Goal: Task Accomplishment & Management: Complete application form

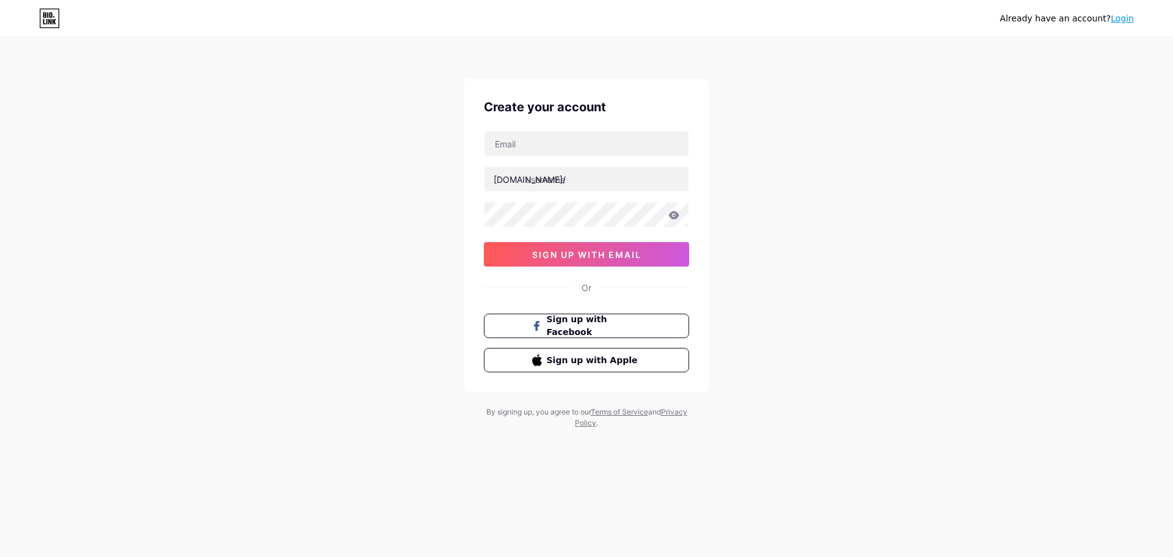
click at [559, 123] on div "Create your account [DOMAIN_NAME]/ 0cAFcWeA6xrfSGYTms-SovIZ_DTndgCG8z8VZPQtgPzJ…" at bounding box center [586, 234] width 244 height 313
click at [555, 138] on input "text" at bounding box center [586, 143] width 204 height 24
type input "[EMAIL_ADDRESS][DOMAIN_NAME]"
click at [563, 178] on input "text" at bounding box center [586, 179] width 204 height 24
paste input "piracharcoalovens"
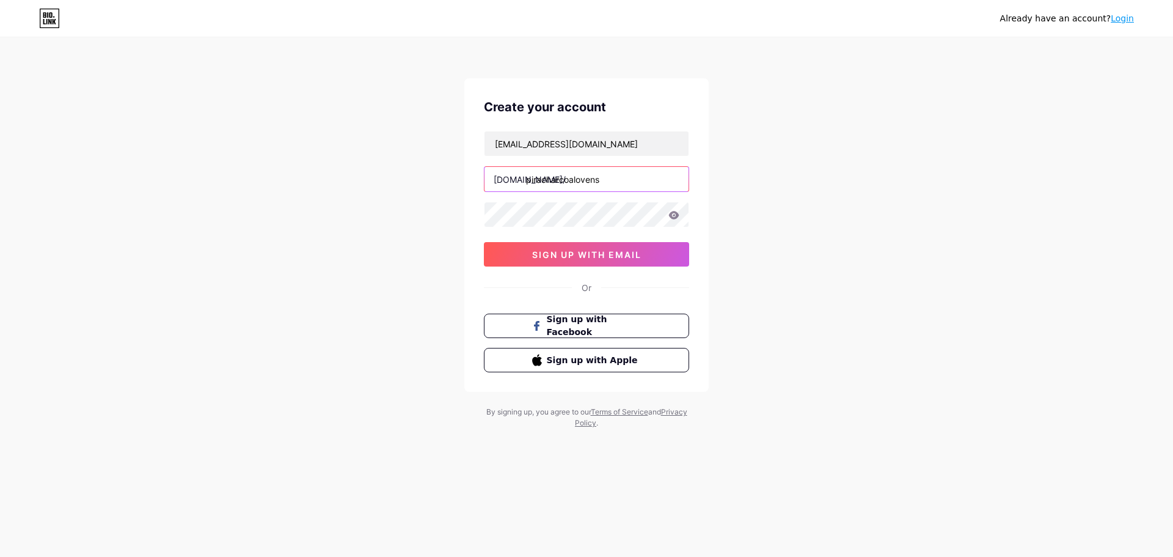
type input "piracharcoalovens"
click at [671, 215] on icon at bounding box center [674, 215] width 10 height 8
click at [674, 219] on icon at bounding box center [674, 215] width 10 height 8
click at [483, 215] on div "Create your account [EMAIL_ADDRESS][DOMAIN_NAME] [DOMAIN_NAME]/ piracharcoalove…" at bounding box center [586, 234] width 244 height 313
click at [597, 181] on input "piracharcoalovens" at bounding box center [586, 179] width 204 height 24
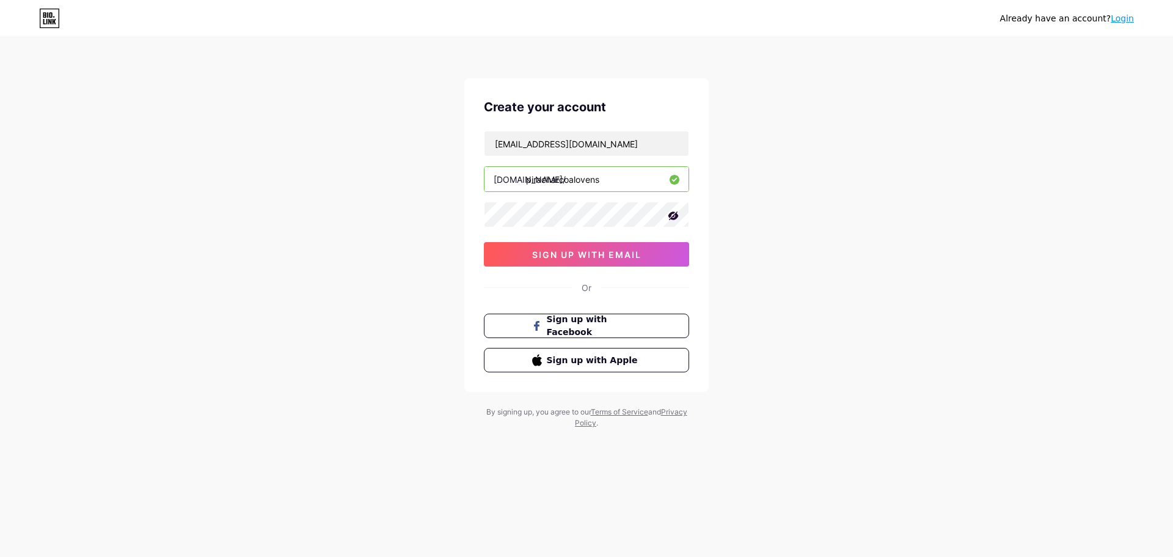
click at [597, 181] on input "piracharcoalovens" at bounding box center [586, 179] width 204 height 24
click at [679, 211] on icon at bounding box center [673, 216] width 12 height 12
click at [671, 214] on icon at bounding box center [674, 215] width 10 height 8
click at [598, 258] on span "sign up with email" at bounding box center [586, 254] width 109 height 10
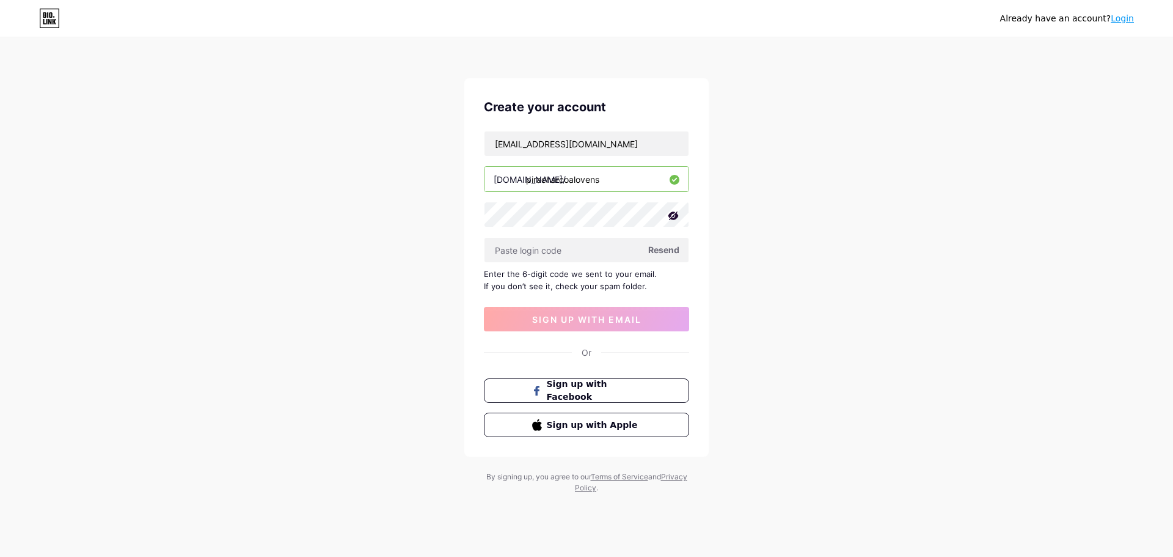
click at [605, 165] on div "[EMAIL_ADDRESS][DOMAIN_NAME] [DOMAIN_NAME]/ piracharcoalovens Resend Enter the …" at bounding box center [586, 231] width 205 height 200
click at [605, 172] on input "piracharcoalovens" at bounding box center [586, 179] width 204 height 24
click at [590, 244] on input "text" at bounding box center [586, 250] width 204 height 24
click at [656, 247] on span "Resend" at bounding box center [663, 249] width 31 height 13
click at [670, 263] on div "[EMAIL_ADDRESS][DOMAIN_NAME] [DOMAIN_NAME]/ piracharcoalovens Resend Enter the …" at bounding box center [586, 231] width 205 height 200
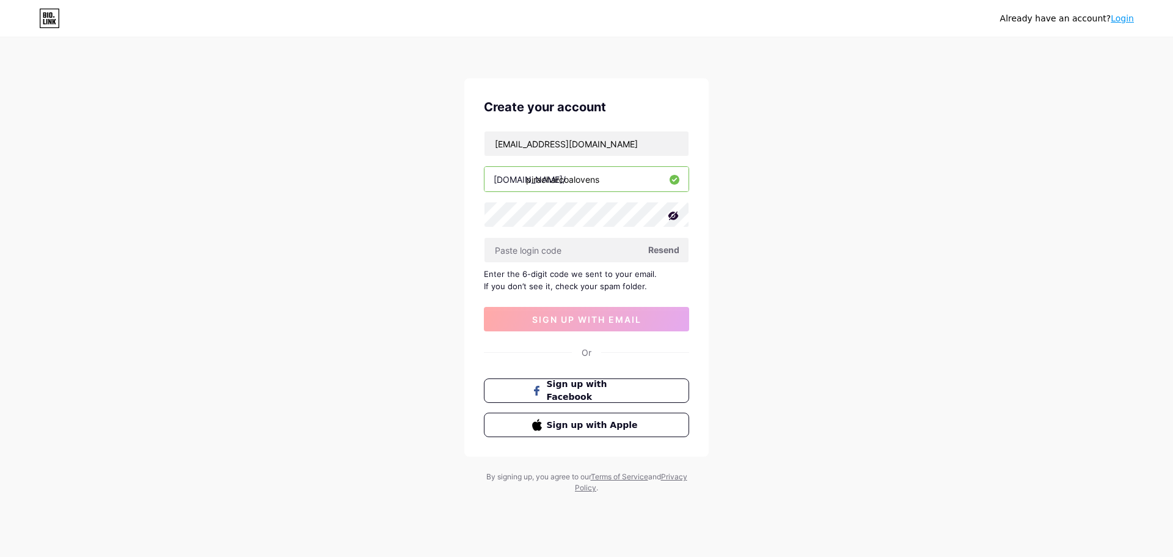
click at [667, 254] on span "Resend" at bounding box center [663, 249] width 31 height 13
click at [613, 139] on input "[EMAIL_ADDRESS][DOMAIN_NAME]" at bounding box center [586, 143] width 204 height 24
type input "[EMAIL_ADDRESS][DOMAIN_NAME]"
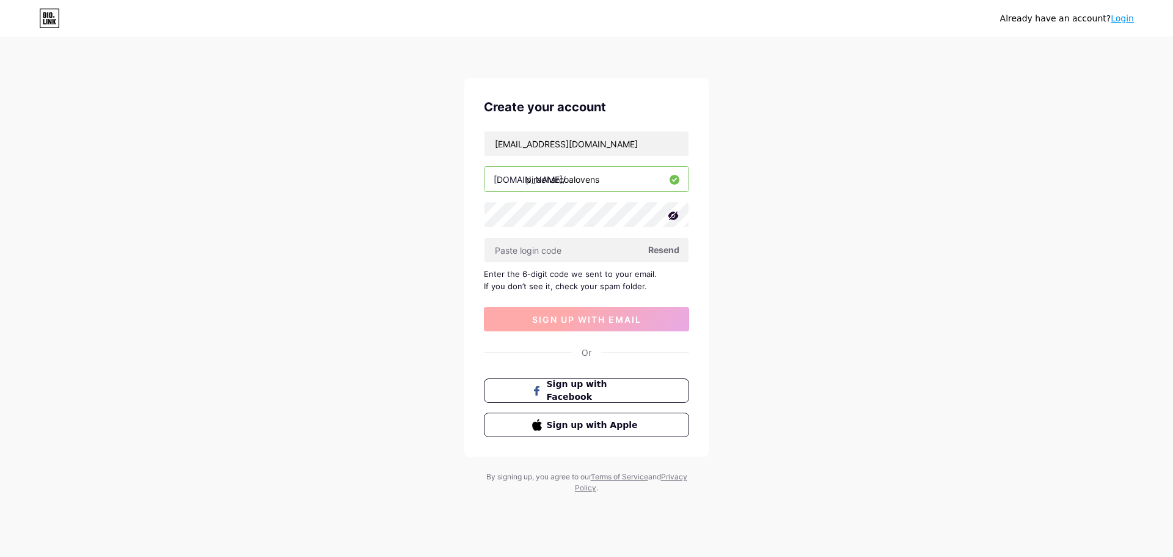
click at [637, 318] on span "sign up with email" at bounding box center [586, 319] width 109 height 10
click at [650, 244] on span "Resend" at bounding box center [663, 249] width 31 height 13
drag, startPoint x: 986, startPoint y: 315, endPoint x: 979, endPoint y: 315, distance: 7.3
click at [986, 315] on div "Already have an account? Login Create your account [EMAIL_ADDRESS][DOMAIN_NAME]…" at bounding box center [586, 266] width 1173 height 532
click at [592, 249] on input "text" at bounding box center [586, 250] width 204 height 24
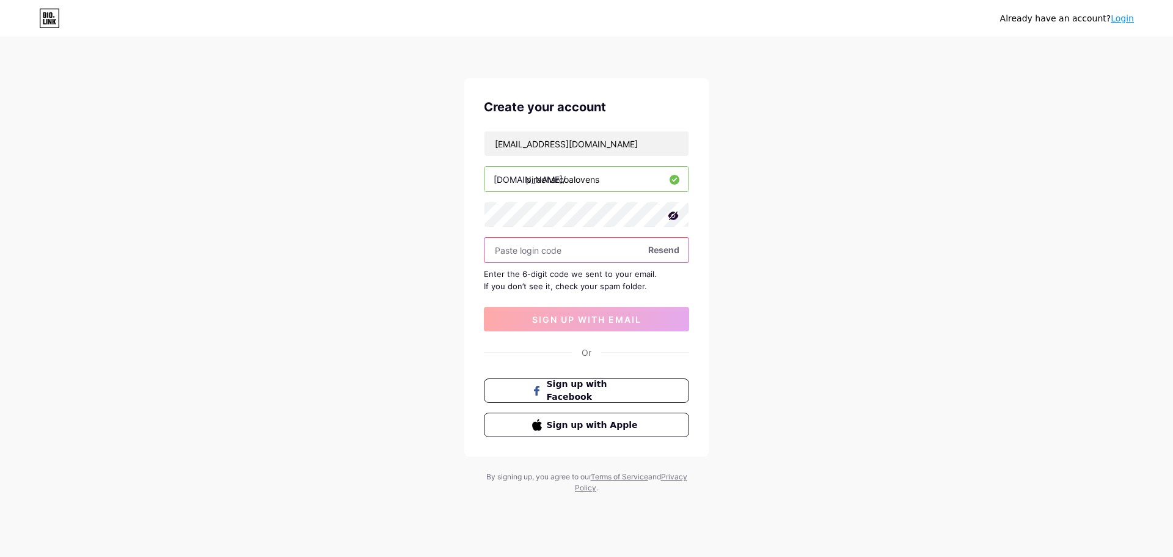
paste input "501075"
type input "501075"
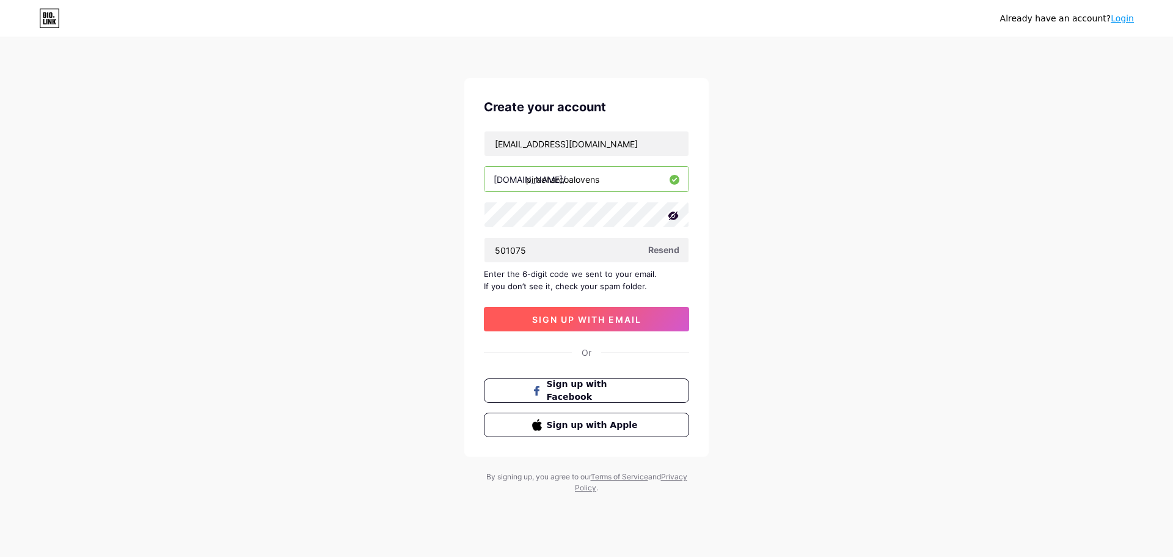
click at [594, 313] on button "sign up with email" at bounding box center [586, 319] width 205 height 24
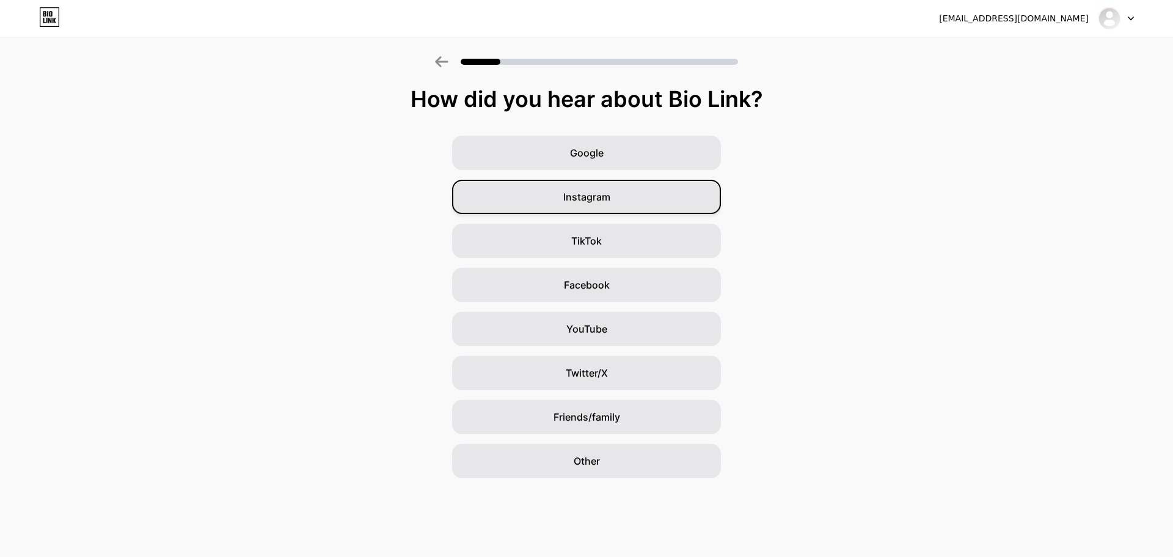
click at [658, 197] on div "Instagram" at bounding box center [586, 197] width 269 height 34
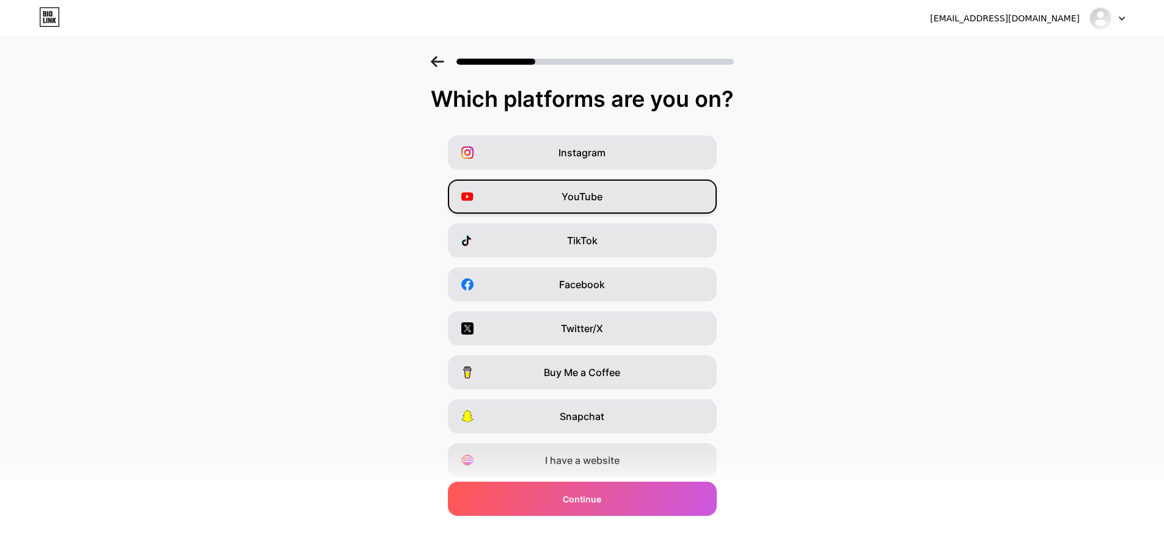
click at [563, 185] on div "YouTube" at bounding box center [582, 197] width 269 height 34
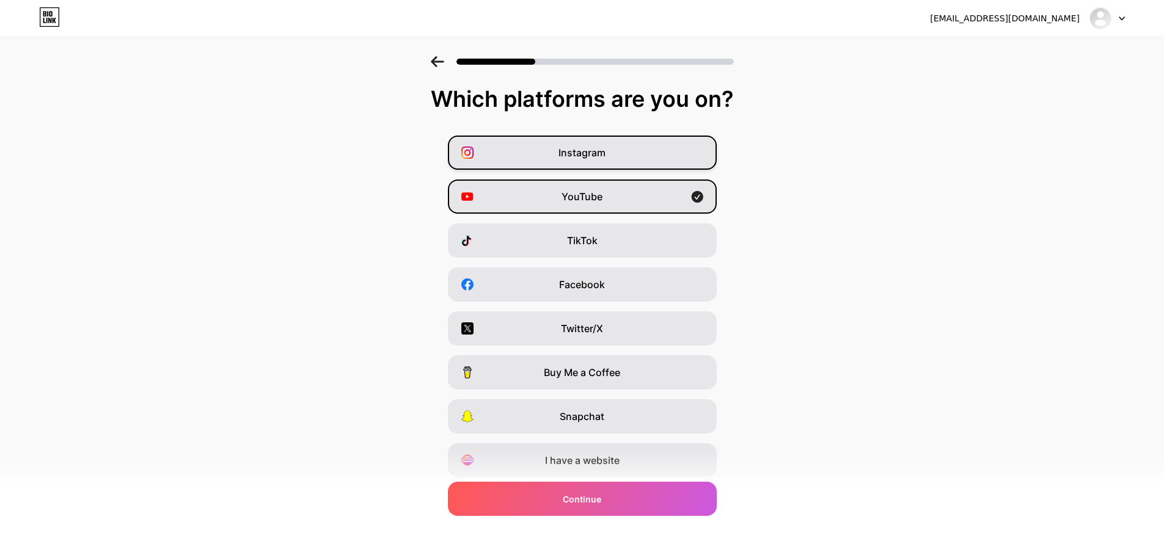
click at [553, 159] on div "Instagram" at bounding box center [582, 153] width 269 height 34
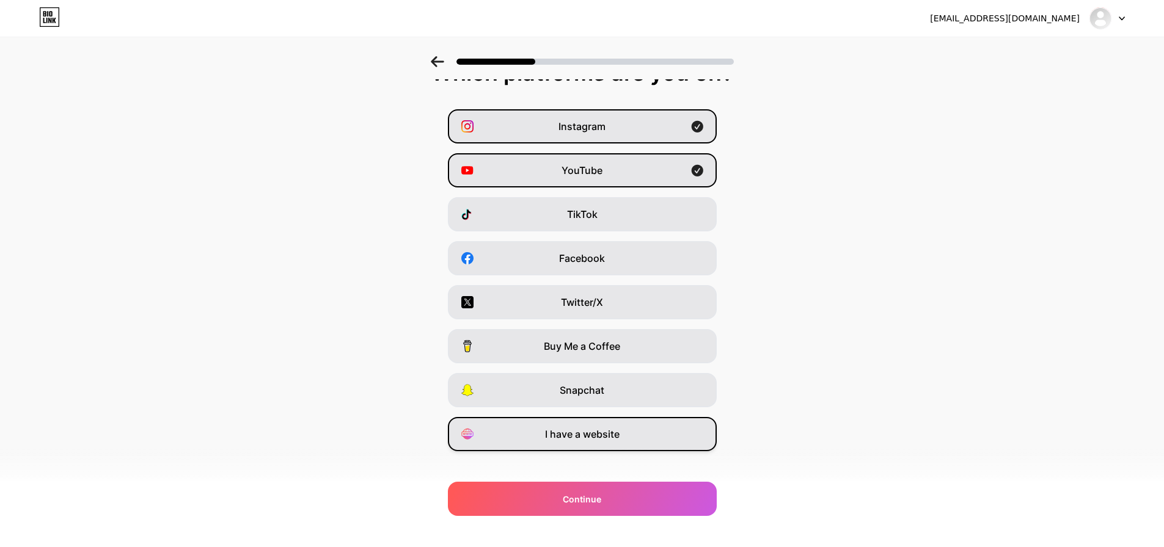
scroll to position [40, 0]
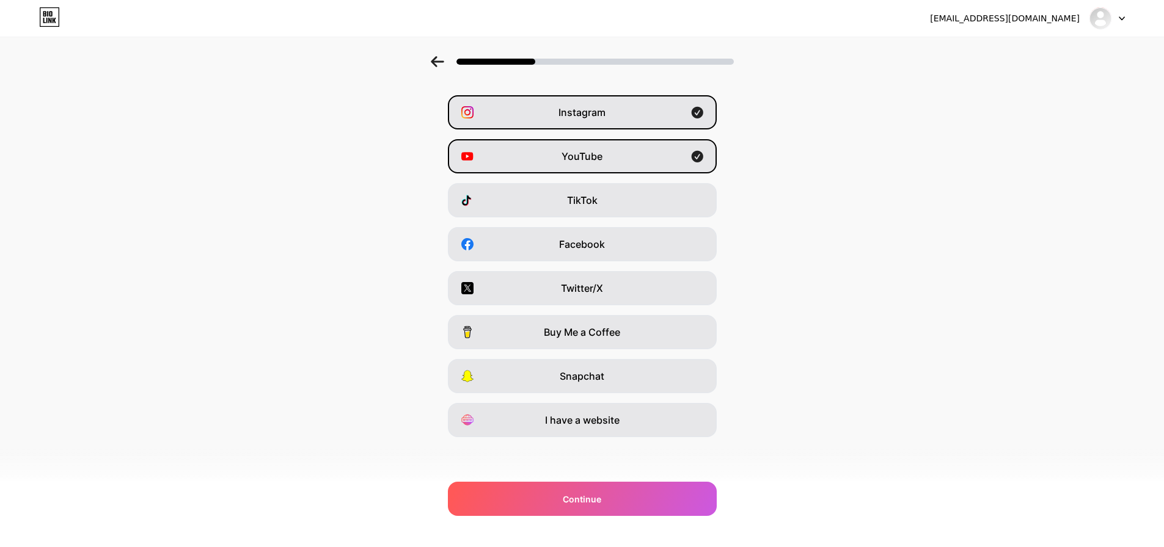
click at [560, 221] on div "Instagram YouTube TikTok Facebook Twitter/X Buy Me a Coffee Snapchat I have a w…" at bounding box center [582, 266] width 1152 height 342
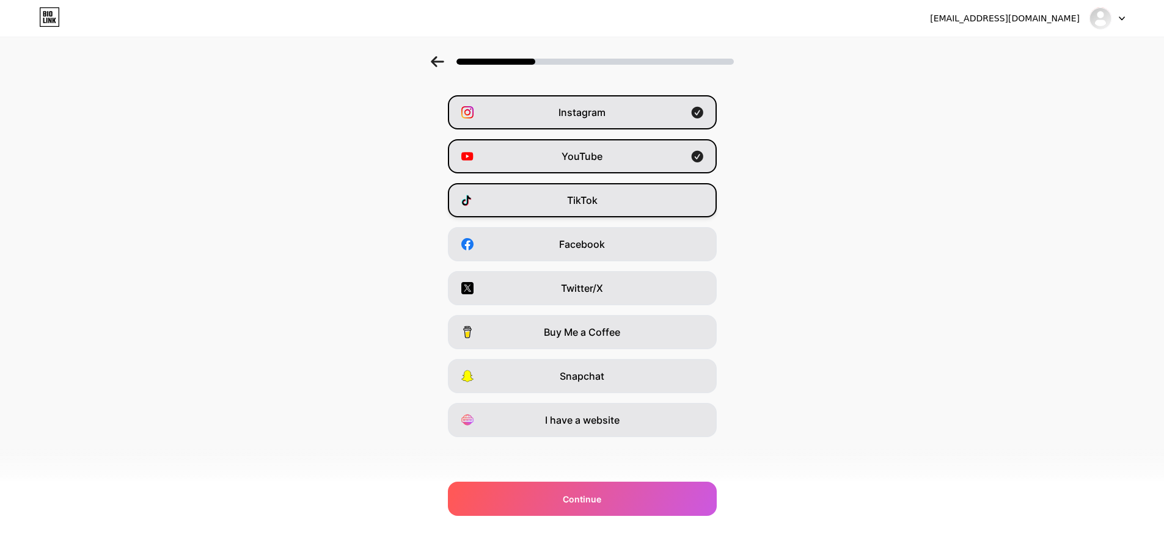
click at [560, 213] on div "TikTok" at bounding box center [582, 200] width 269 height 34
click at [555, 399] on div "Instagram YouTube TikTok Facebook Twitter/X Buy Me a Coffee Snapchat I have a w…" at bounding box center [582, 266] width 1152 height 342
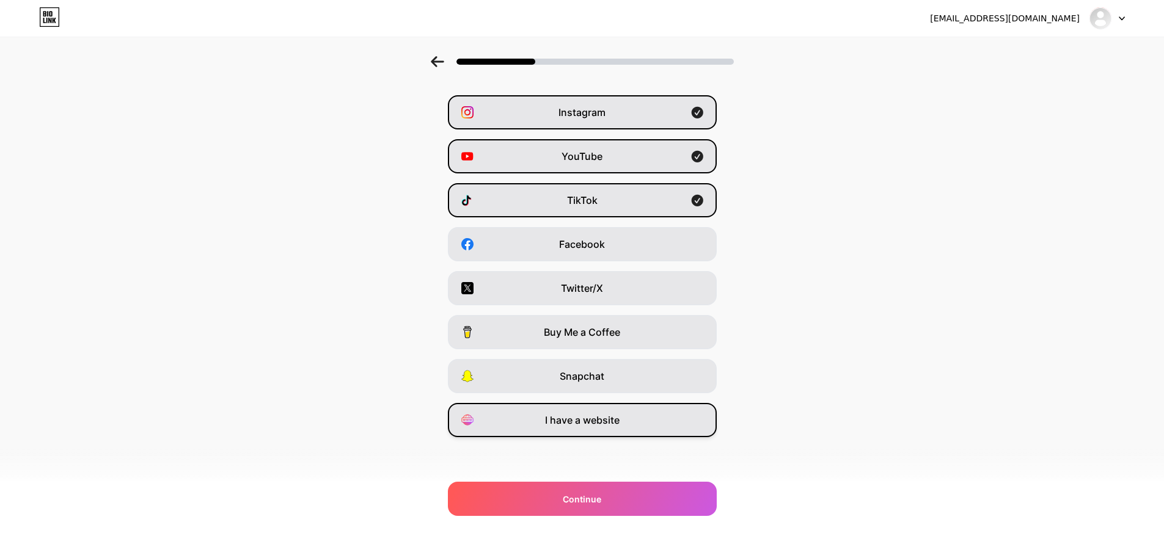
click at [564, 417] on span "I have a website" at bounding box center [582, 420] width 75 height 15
click at [610, 233] on div "Facebook" at bounding box center [582, 244] width 269 height 34
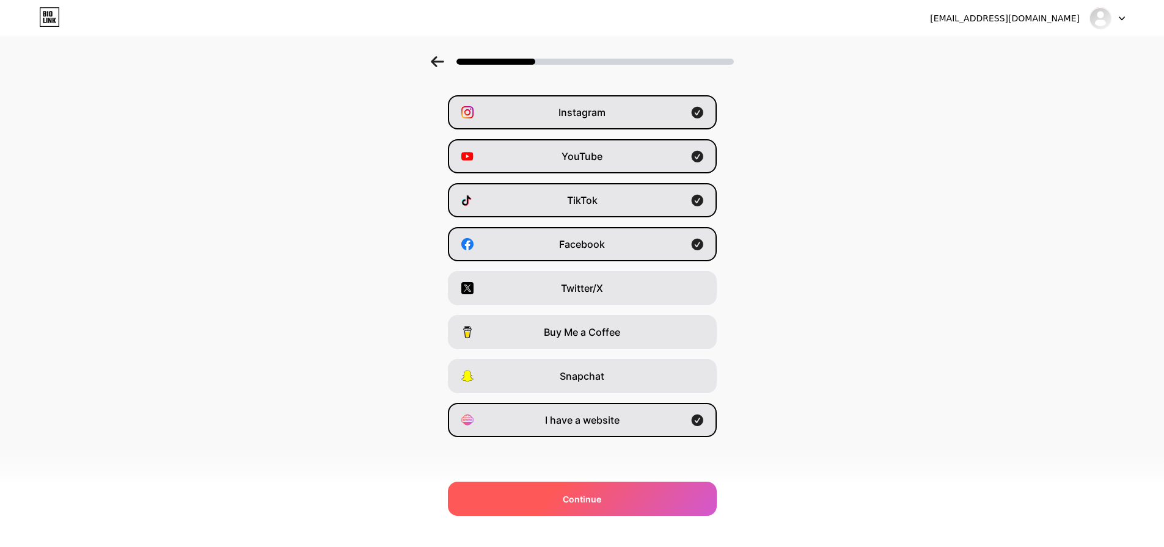
click at [644, 513] on div "Continue" at bounding box center [582, 499] width 269 height 34
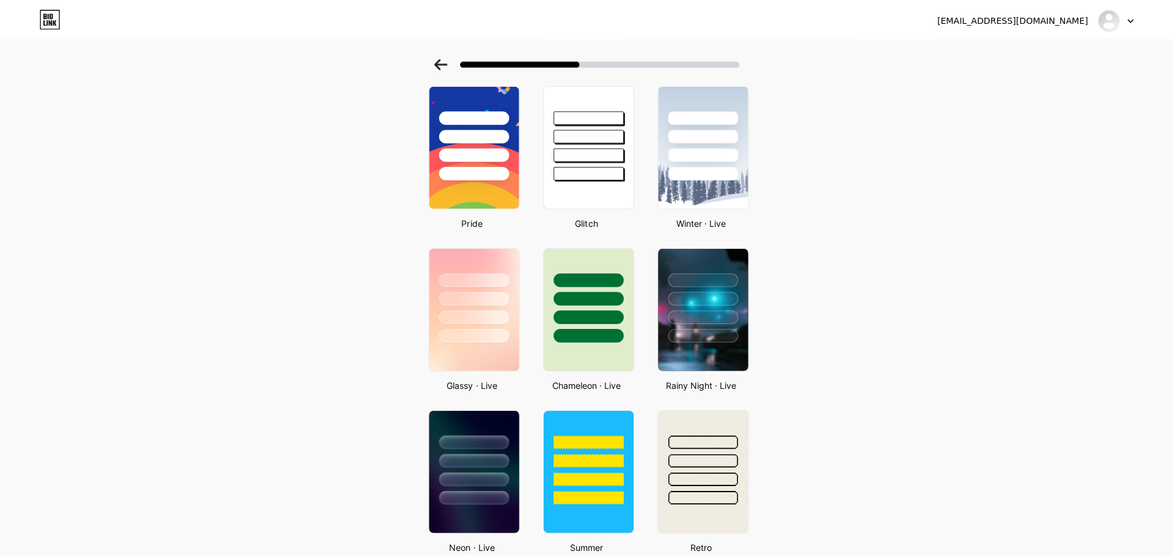
scroll to position [0, 0]
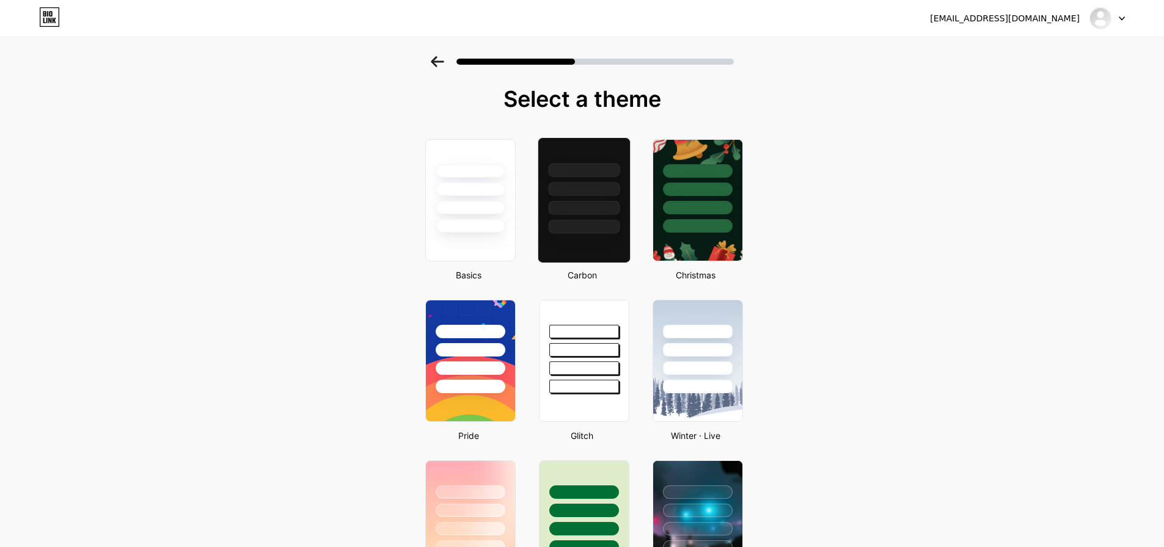
click at [593, 246] on div at bounding box center [583, 200] width 93 height 126
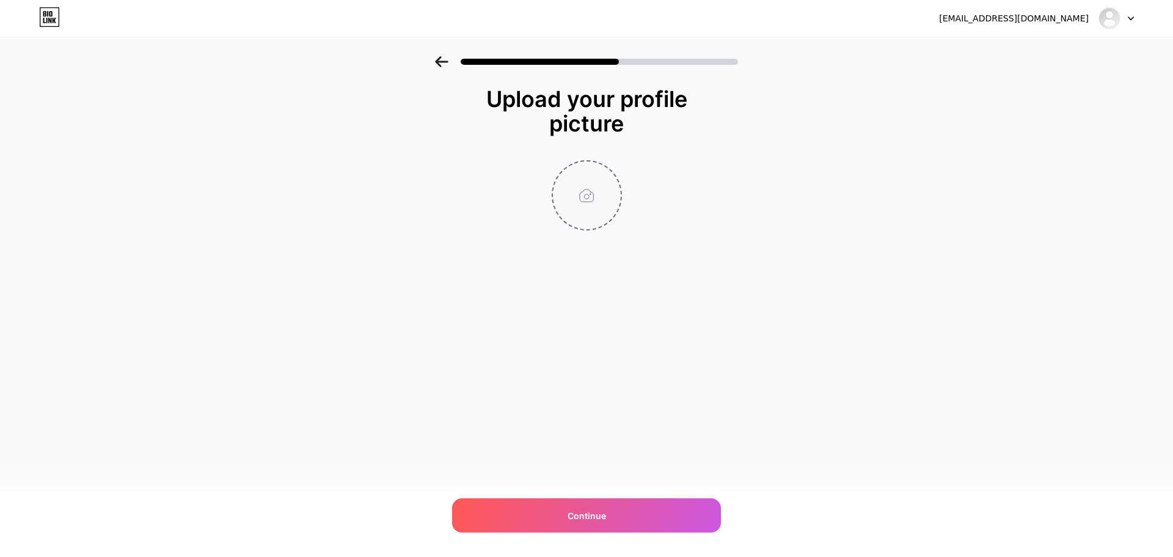
click at [612, 187] on input "file" at bounding box center [587, 195] width 68 height 68
type input "C:\fakepath\Logo_Black_Pira.png"
click at [610, 167] on circle at bounding box center [614, 169] width 13 height 13
click at [586, 191] on input "file" at bounding box center [587, 195] width 68 height 68
type input "C:\fakepath\BIBLIOTECA_ITEMS_36720_CE_NEGRE_TRANSPARENT_2X_W_400_ADJUST_1.png"
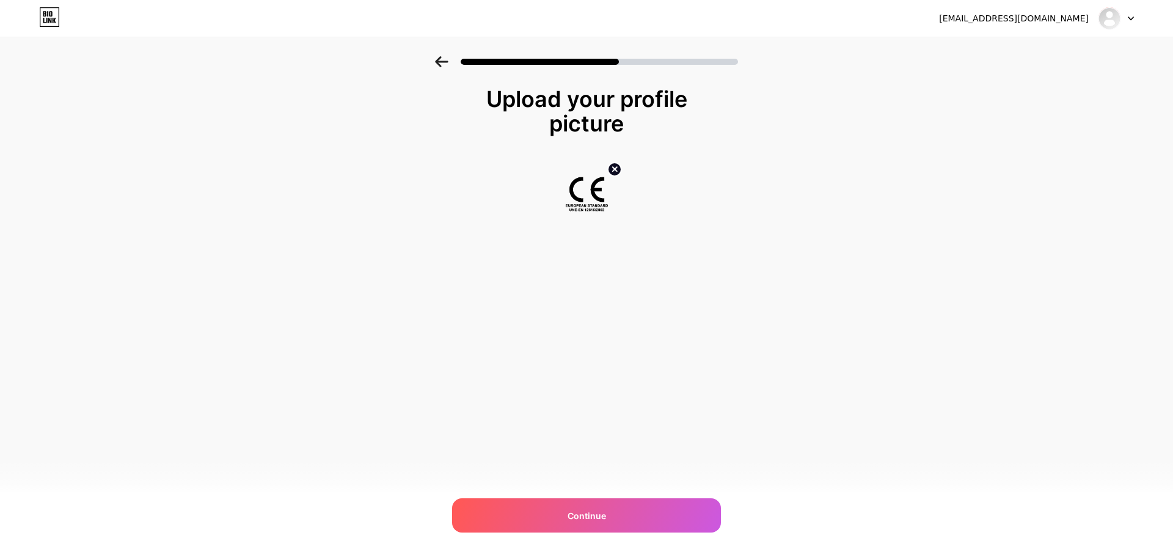
click at [620, 175] on icon at bounding box center [614, 169] width 15 height 15
click at [591, 188] on input "file" at bounding box center [587, 195] width 68 height 68
type input "C:\fakepath\unnamed.webp"
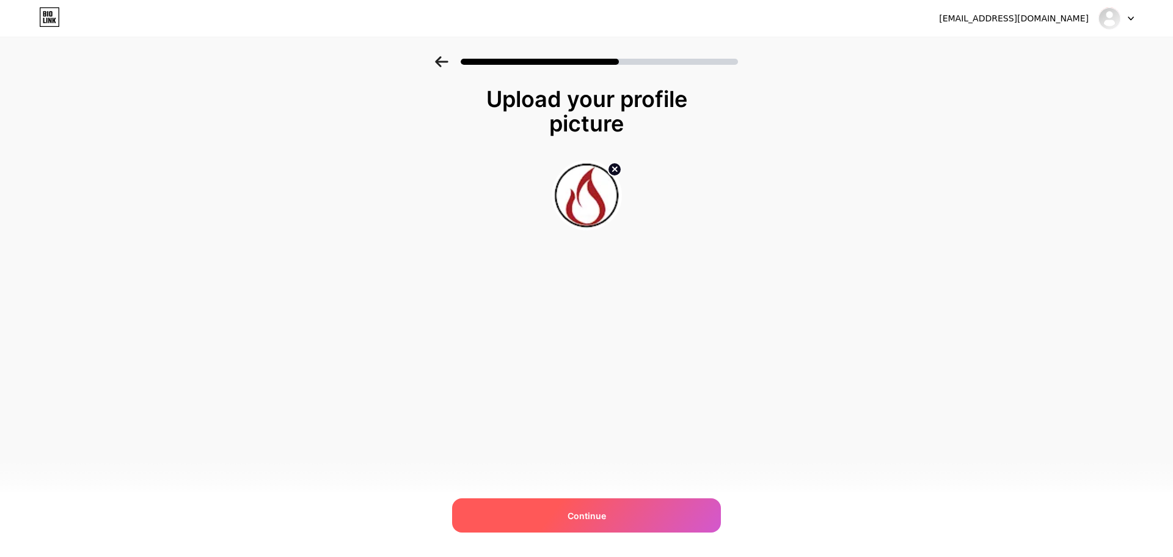
click at [603, 503] on div "Continue" at bounding box center [586, 515] width 269 height 34
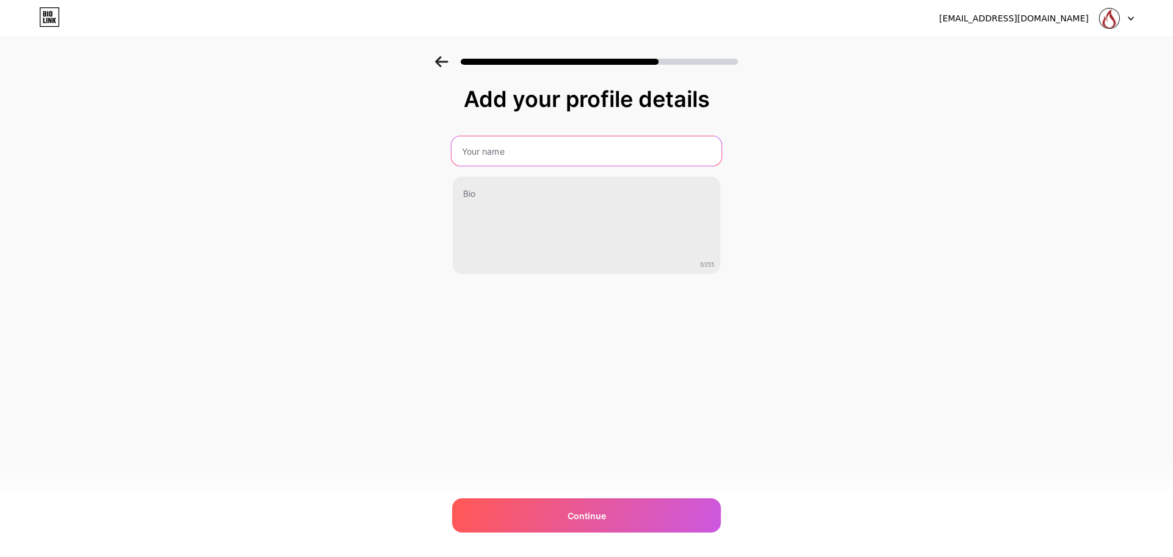
click at [575, 144] on input "text" at bounding box center [586, 150] width 270 height 29
paste input "piracharcoalovens"
click at [467, 155] on input "piracharcoalovens" at bounding box center [586, 150] width 270 height 29
click at [477, 155] on input "Piracharcoalovens" at bounding box center [586, 150] width 270 height 29
click at [483, 155] on input "Pira charcoalovens" at bounding box center [586, 150] width 270 height 29
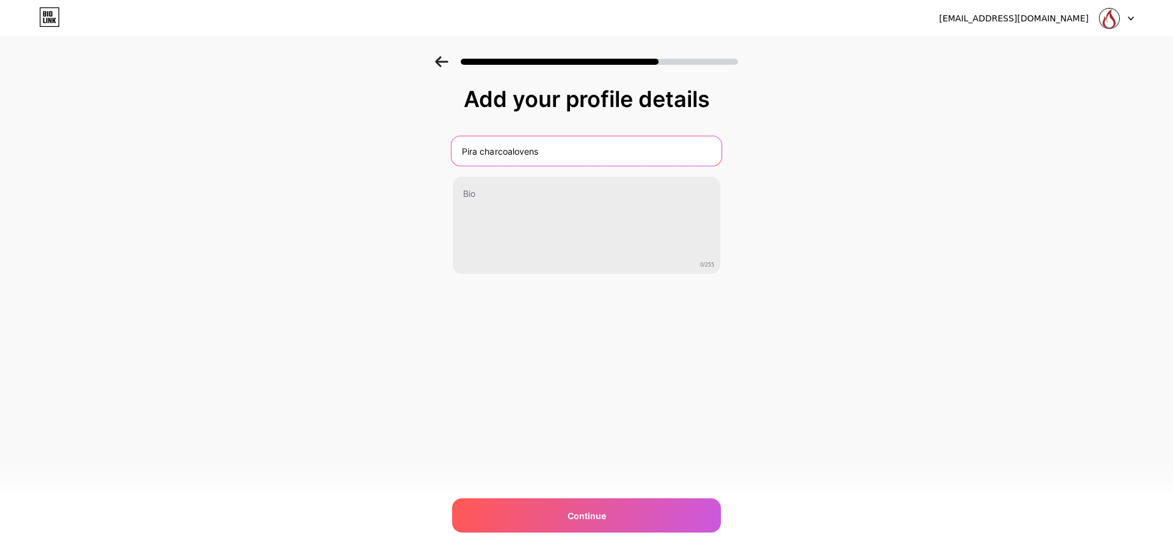
click at [483, 155] on input "Pira charcoalovens" at bounding box center [586, 150] width 270 height 29
click at [514, 155] on input "Pira Charcoalovens" at bounding box center [586, 150] width 270 height 29
click at [516, 155] on input "Pira Charcoalovens" at bounding box center [586, 150] width 270 height 29
click at [522, 155] on input "Pira Charcoal ovens" at bounding box center [586, 150] width 270 height 29
type input "Pira Charcoal Ovens"
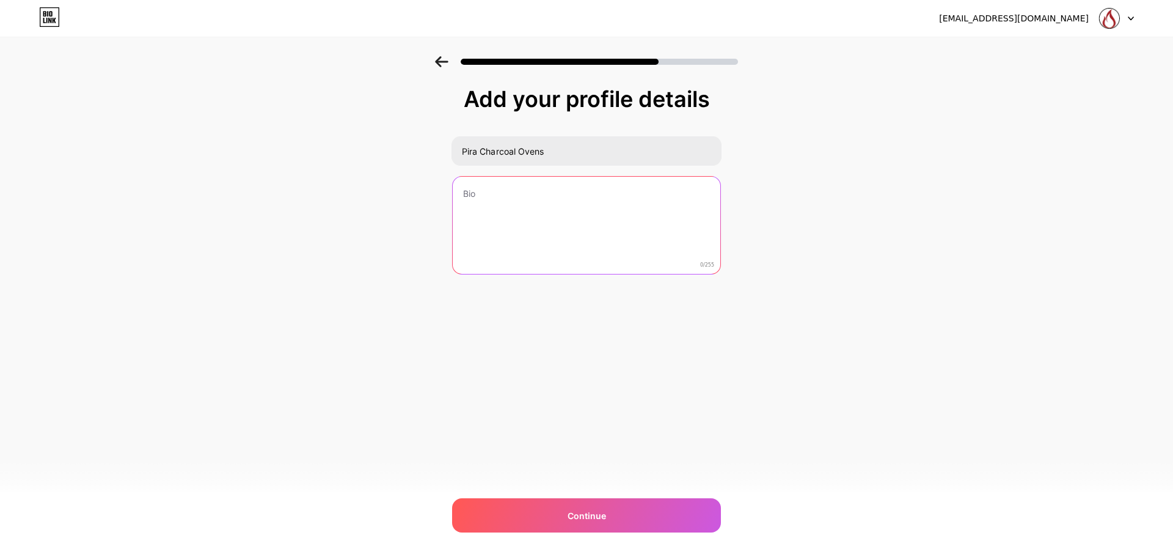
click at [567, 217] on textarea at bounding box center [587, 226] width 268 height 98
paste textarea "Pira Charcoal Ovens Desde 1984, Pira Charcoal Ovens & Barbecues fabrica hornos …"
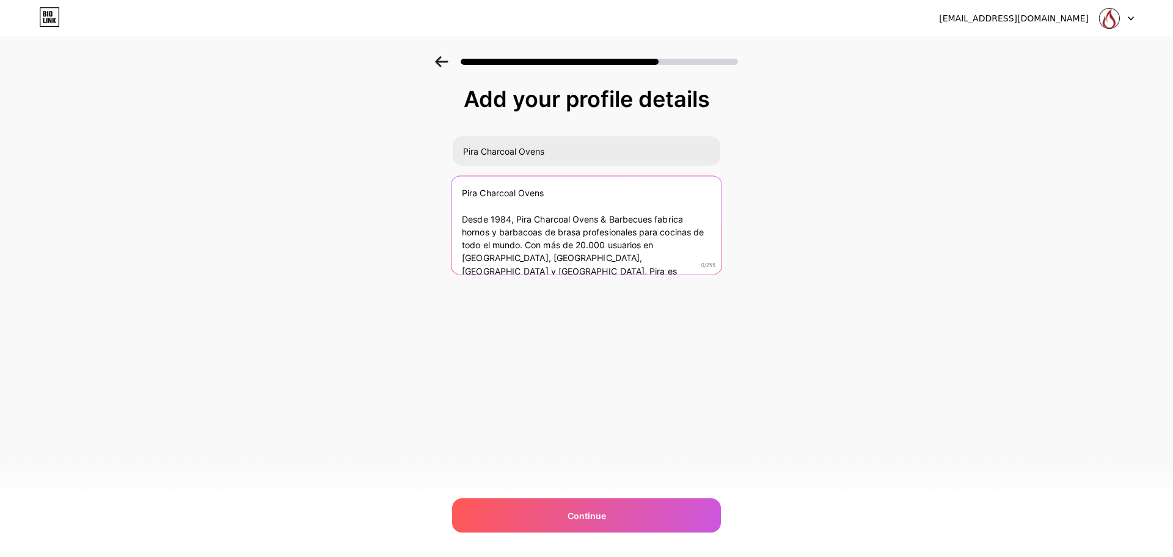
scroll to position [1, 0]
drag, startPoint x: 462, startPoint y: 216, endPoint x: 458, endPoint y: 193, distance: 23.7
click at [458, 193] on textarea "Pira Charcoal Ovens Desde 1984, Pira Charcoal Ovens & Barbecues fabrica hornos …" at bounding box center [586, 225] width 270 height 100
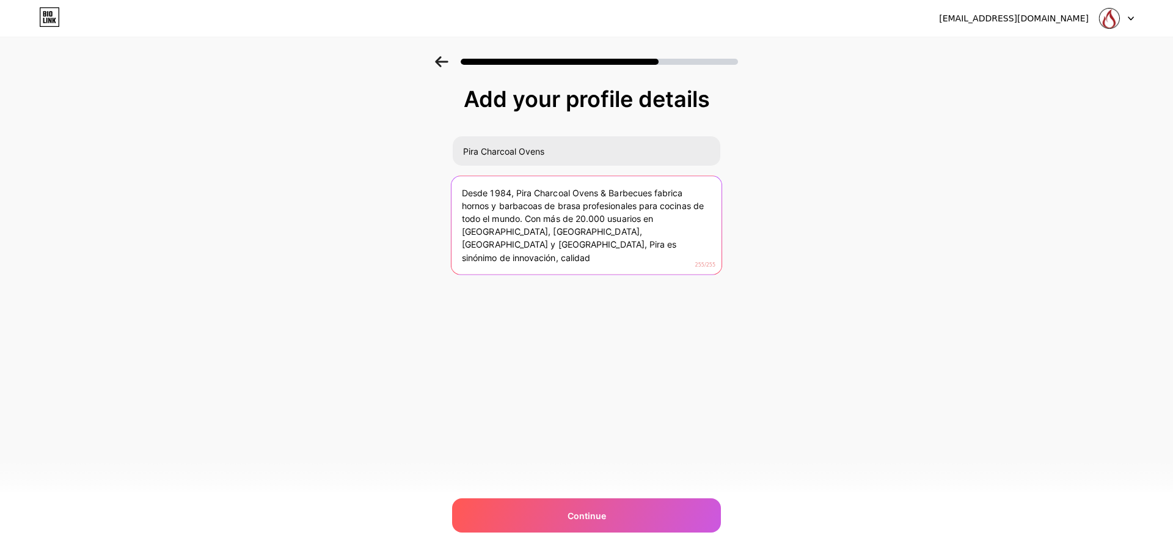
scroll to position [0, 0]
drag, startPoint x: 586, startPoint y: 238, endPoint x: 591, endPoint y: 252, distance: 14.9
click at [591, 252] on textarea "Desde 1984, Pira Charcoal Ovens & Barbecues fabrica hornos y barbacoas de brasa…" at bounding box center [586, 226] width 270 height 100
type textarea "Desde 1984, Pira Charcoal Ovens & Barbecues fabrica hornos y barbacoas de brasa…"
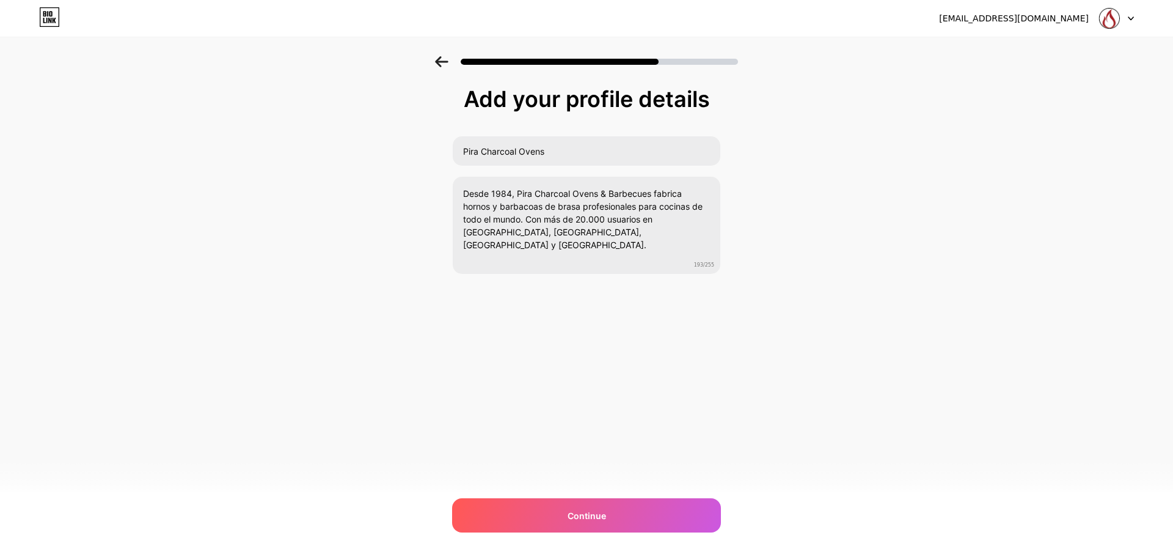
click at [591, 476] on div "[EMAIL_ADDRESS][DOMAIN_NAME] Logout Link Copied Add your profile details Pira C…" at bounding box center [586, 278] width 1173 height 557
click at [600, 492] on div "[EMAIL_ADDRESS][DOMAIN_NAME] Logout Link Copied Add your profile details Pira C…" at bounding box center [586, 278] width 1173 height 557
click at [605, 508] on div "Continue" at bounding box center [586, 515] width 269 height 34
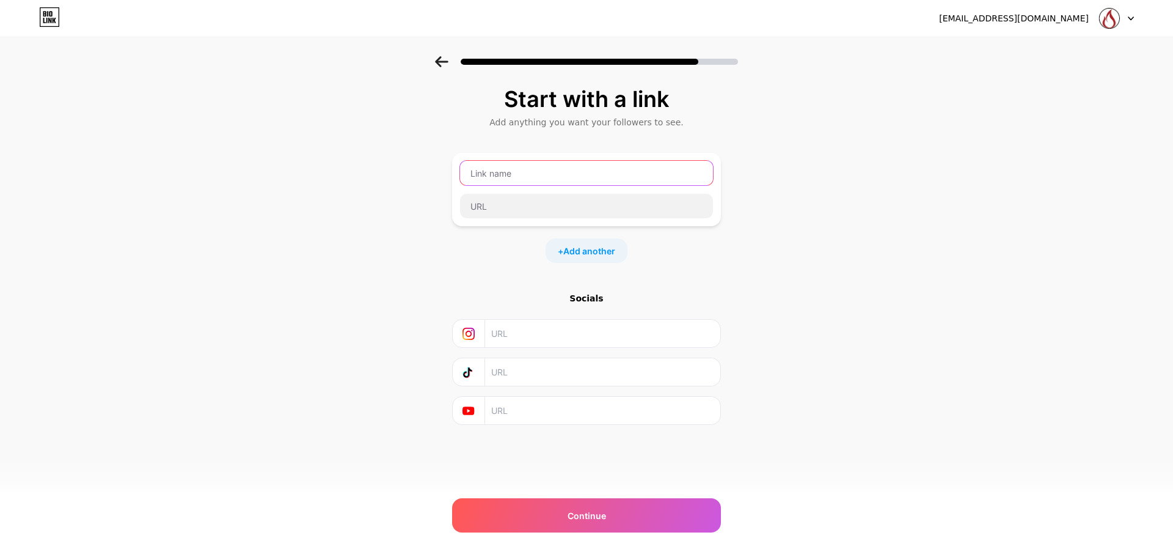
click at [524, 165] on input "text" at bounding box center [586, 173] width 253 height 24
click at [517, 164] on input "text" at bounding box center [586, 173] width 253 height 24
click at [621, 342] on input "text" at bounding box center [602, 333] width 222 height 27
